Goal: Contribute content: Add original content to the website for others to see

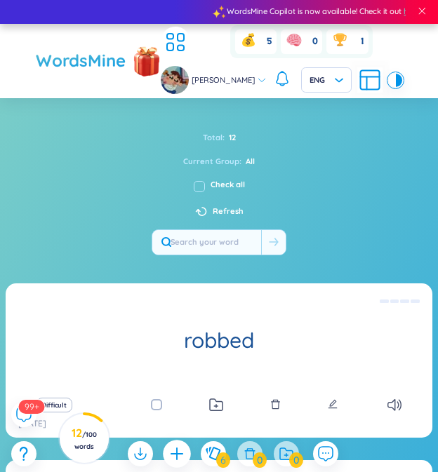
click at [175, 451] on icon "plus" at bounding box center [176, 453] width 15 height 15
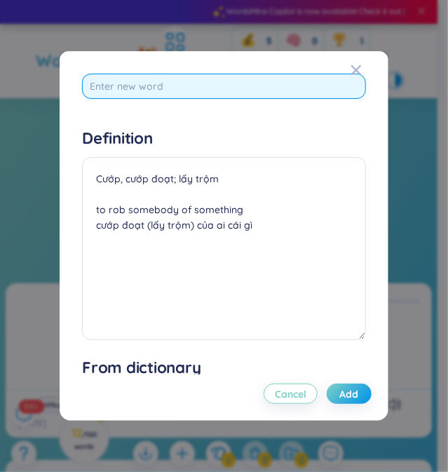
click at [222, 90] on input "text" at bounding box center [224, 86] width 284 height 25
paste input "overwhelming"
type input "overwhelming"
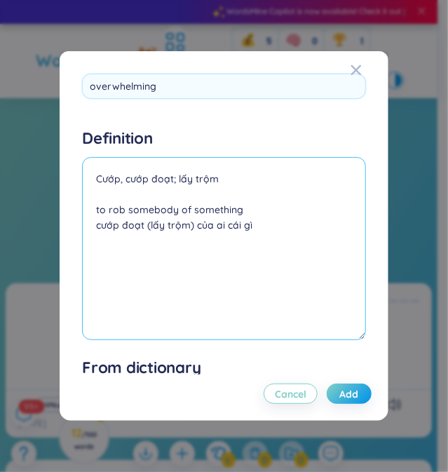
click at [206, 163] on div "Definition Cướp, cướp đoạt; lấy trộm to rob somebody of something cướp đoạt (lấ…" at bounding box center [224, 236] width 284 height 216
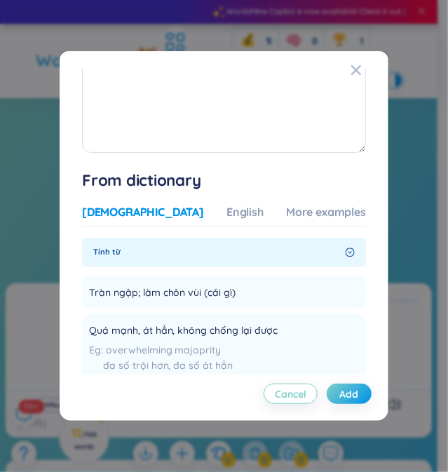
scroll to position [258, 0]
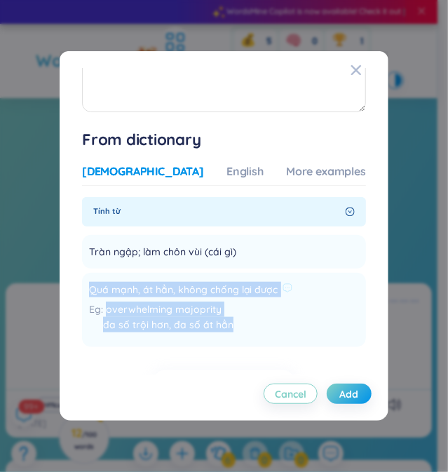
drag, startPoint x: 271, startPoint y: 325, endPoint x: 110, endPoint y: 284, distance: 165.7
click at [110, 284] on li "Quá mạnh, át hẳn, không chống lại được overwhelming majoprity đa số trội hơn, đ…" at bounding box center [224, 310] width 284 height 74
copy div "Quá mạnh, át hẳn, không chống lại được overwhelming majoprity đa số trội hơn, đ…"
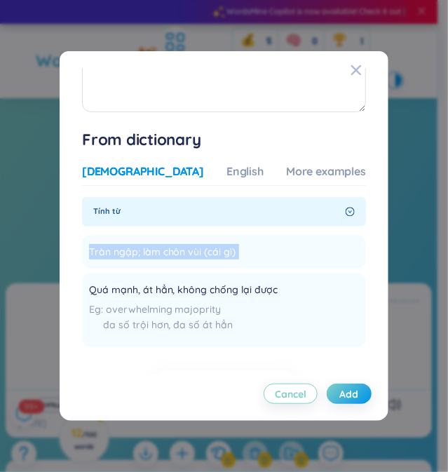
drag, startPoint x: 341, startPoint y: 259, endPoint x: 350, endPoint y: 210, distance: 49.9
click at [350, 210] on div "overwhelming *Tap to edit word US /ˌəʊvərˈwelmɪŋ/ UK /ˌəʊvəˈwelmɪŋ/ Definition …" at bounding box center [224, 236] width 329 height 370
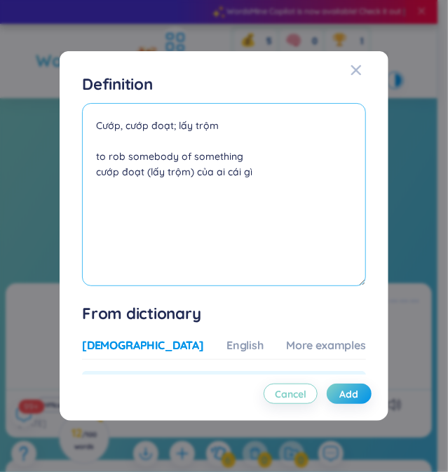
scroll to position [87, 0]
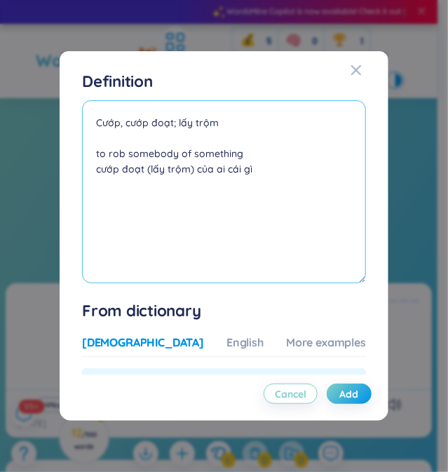
click at [254, 114] on textarea "Cướp, cướp đoạt; lấy trộm to rob somebody of something cướp đoạt (lấy trộm) của…" at bounding box center [224, 191] width 284 height 182
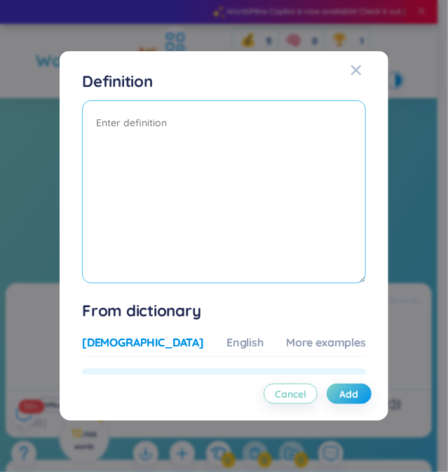
paste textarea "Quá mạnh, át hẳn, không chống lại được overwhelming majoprity đa số trội hơn, đ…"
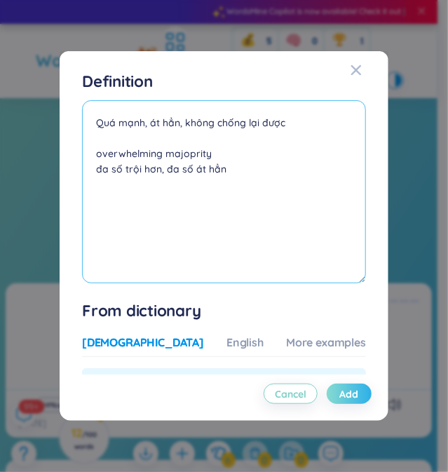
type textarea "Quá mạnh, át hẳn, không chống lại được overwhelming majoprity đa số trội hơn, đ…"
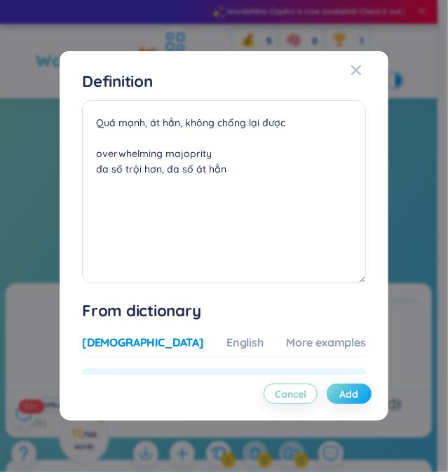
click at [342, 400] on span "Add" at bounding box center [349, 394] width 19 height 15
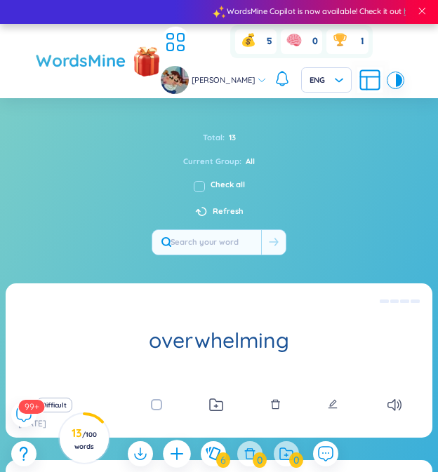
click at [184, 447] on div at bounding box center [177, 454] width 28 height 28
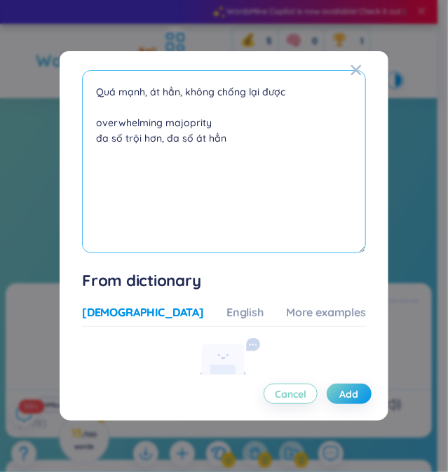
click at [218, 121] on textarea "Quá mạnh, át hẳn, không chống lại được overwhelming majoprity đa số trội hơn, đ…" at bounding box center [224, 161] width 284 height 182
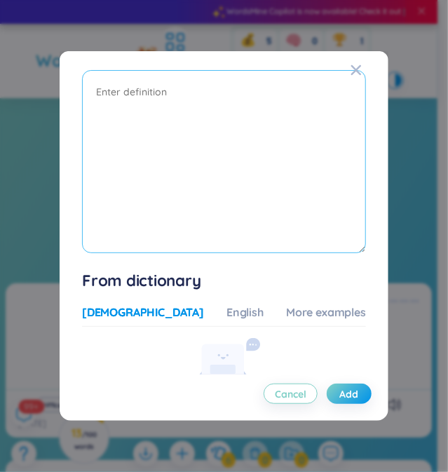
paste textarea "obstacle"
type textarea "obstacle"
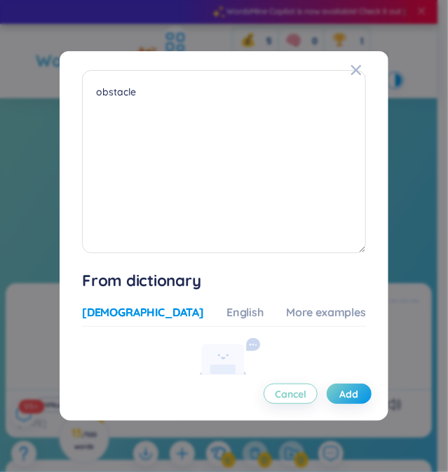
scroll to position [0, 0]
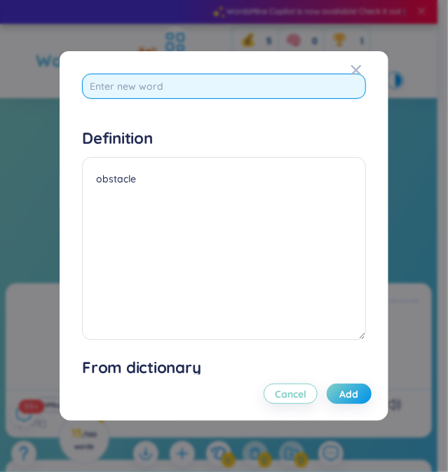
click at [187, 81] on input "text" at bounding box center [224, 86] width 284 height 25
paste input "obstacle"
type input "obstacle"
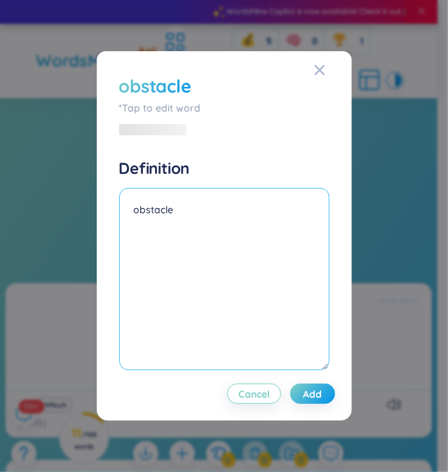
drag, startPoint x: 206, startPoint y: 184, endPoint x: -1, endPoint y: 184, distance: 206.2
click at [0, 184] on html "WordsMine Copilot is now available! Check it out here WordsMine Copilot is now …" at bounding box center [224, 236] width 448 height 472
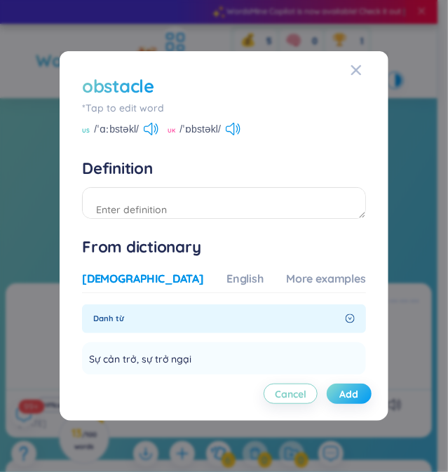
click at [327, 387] on button "Add" at bounding box center [349, 394] width 45 height 20
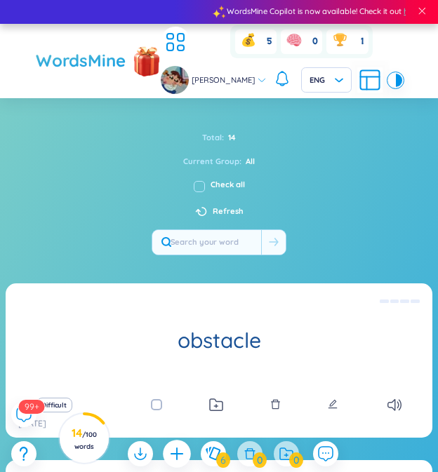
click at [177, 459] on icon "plus" at bounding box center [176, 454] width 1 height 13
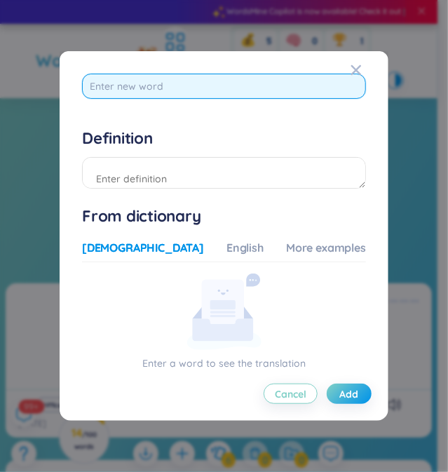
click at [181, 79] on input "text" at bounding box center [224, 86] width 284 height 25
paste input "immunization"
type input "immunization"
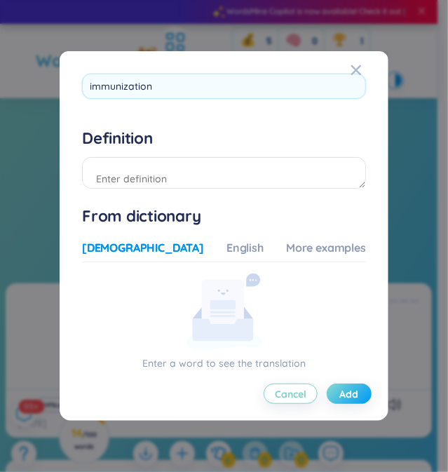
click at [340, 392] on span "Add" at bounding box center [349, 394] width 19 height 15
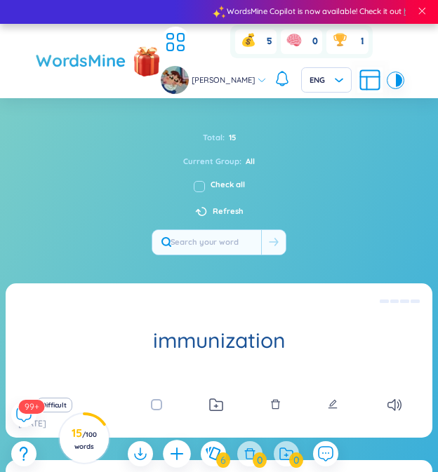
click at [172, 448] on icon "plus" at bounding box center [176, 453] width 15 height 15
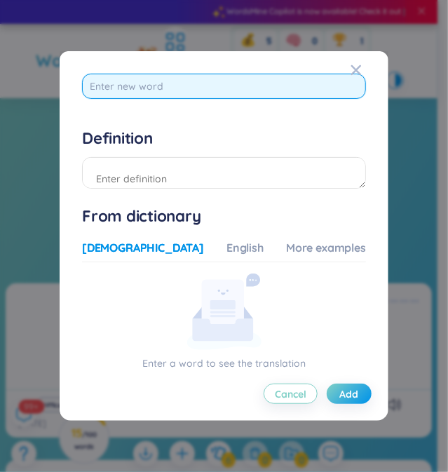
click at [155, 95] on input "text" at bounding box center [224, 86] width 284 height 25
type input "v"
paste input "regarding"
type input "regarding"
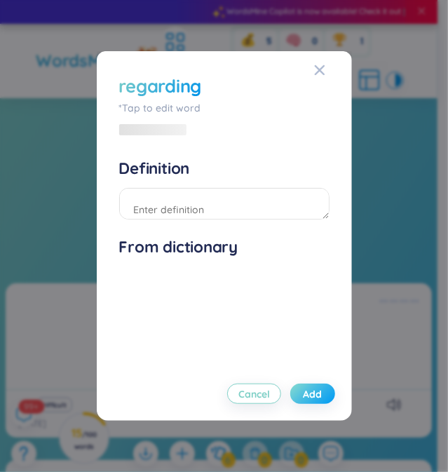
click at [330, 391] on button "Add" at bounding box center [312, 394] width 45 height 20
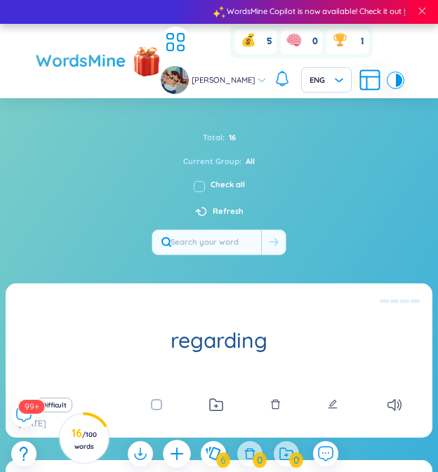
click at [182, 454] on icon "plus" at bounding box center [176, 453] width 13 height 1
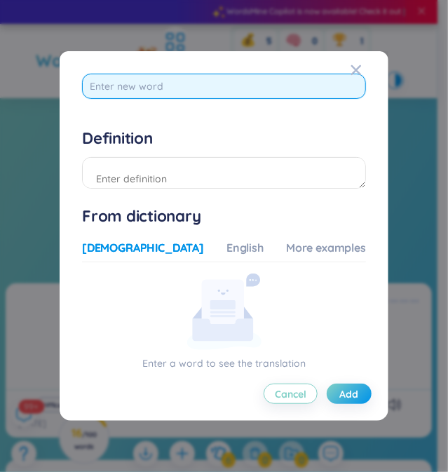
click at [201, 95] on input "text" at bounding box center [224, 86] width 284 height 25
paste input "integral"
type input "integral"
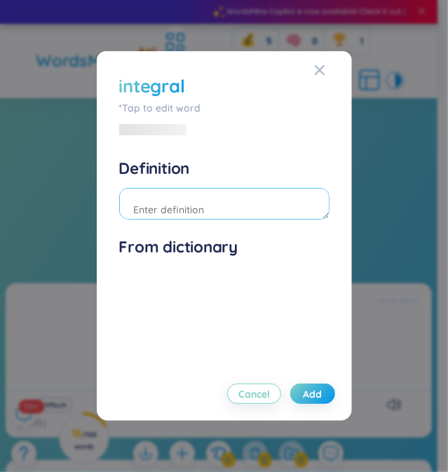
click at [318, 170] on div "Definition" at bounding box center [224, 191] width 210 height 65
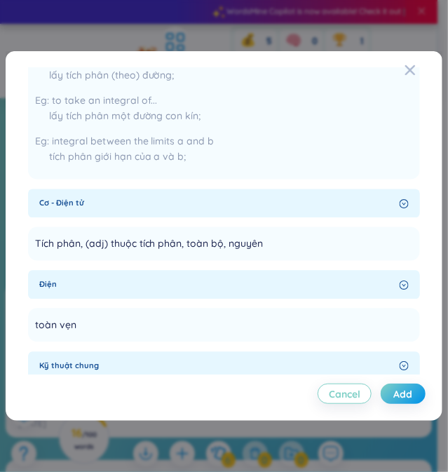
scroll to position [671, 0]
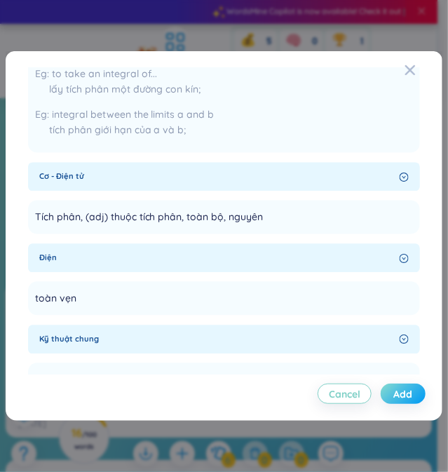
click at [412, 387] on span "Add" at bounding box center [403, 394] width 19 height 15
